Goal: Transaction & Acquisition: Purchase product/service

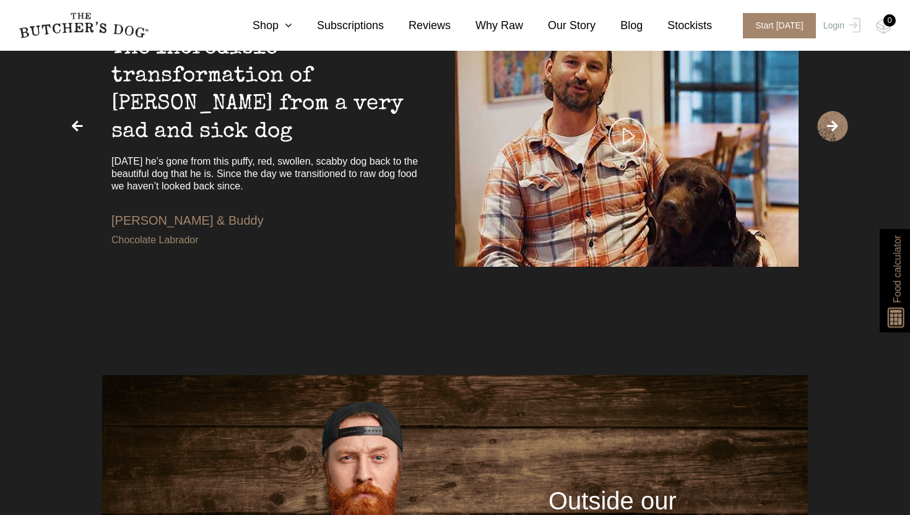
scroll to position [2202, 0]
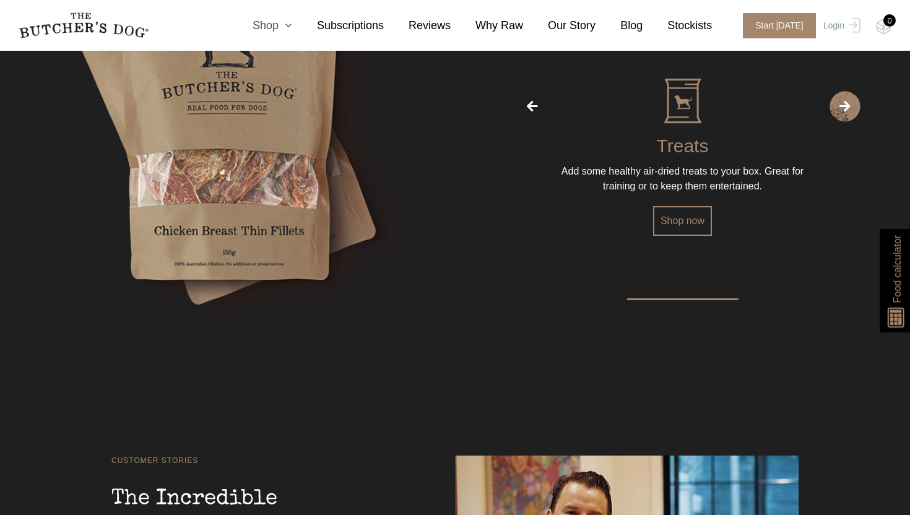
click at [281, 24] on link "Shop" at bounding box center [260, 25] width 64 height 17
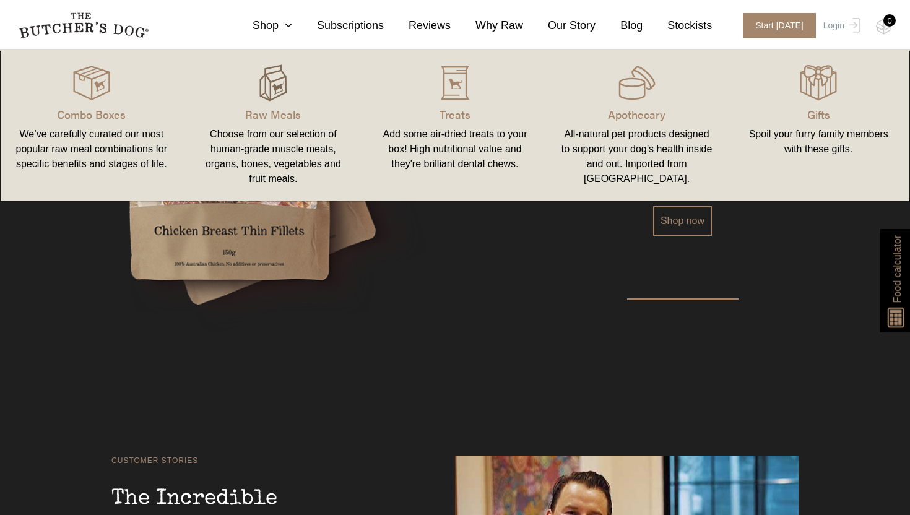
click at [289, 88] on img at bounding box center [272, 82] width 37 height 37
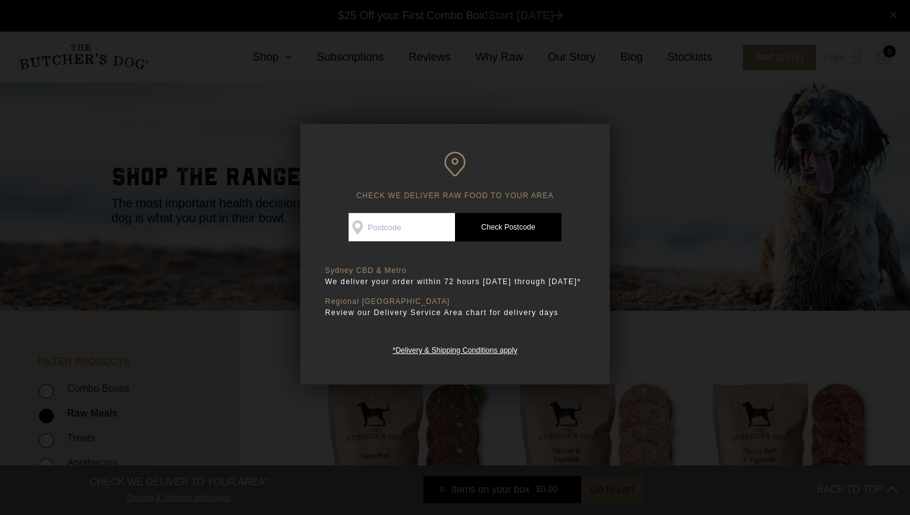
scroll to position [1, 0]
click at [396, 235] on input "Check Availability At" at bounding box center [402, 227] width 106 height 28
type input "2113"
click at [489, 241] on div "Good news! We deliver to your area Check Availability At 2113 Check Postcode TR…" at bounding box center [455, 285] width 260 height 144
click at [492, 225] on link "Check Postcode" at bounding box center [508, 227] width 106 height 28
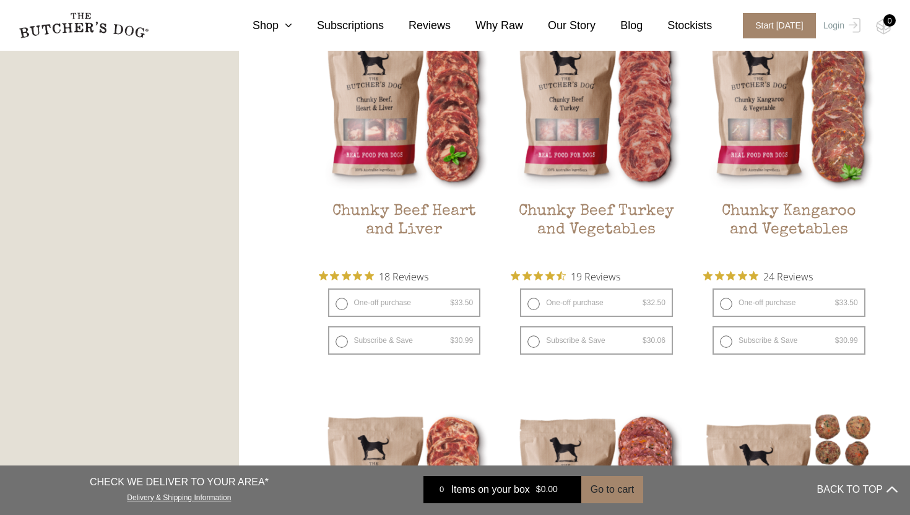
scroll to position [1655, 0]
